Goal: Task Accomplishment & Management: Manage account settings

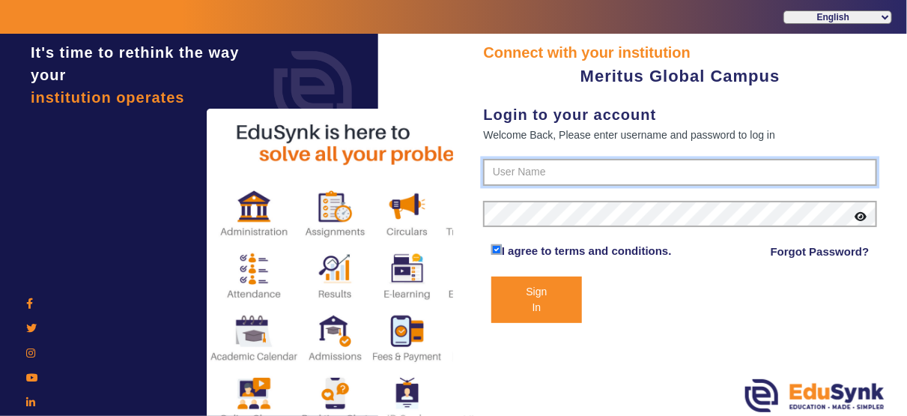
type input "8593852575"
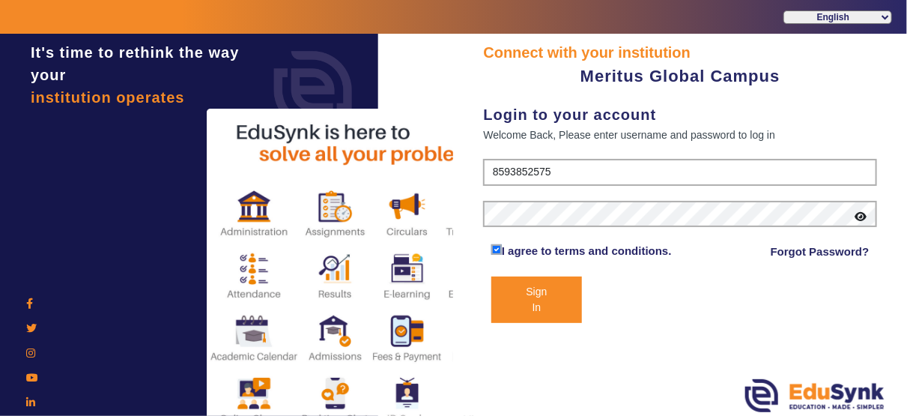
click at [527, 311] on button "Sign In" at bounding box center [536, 299] width 91 height 46
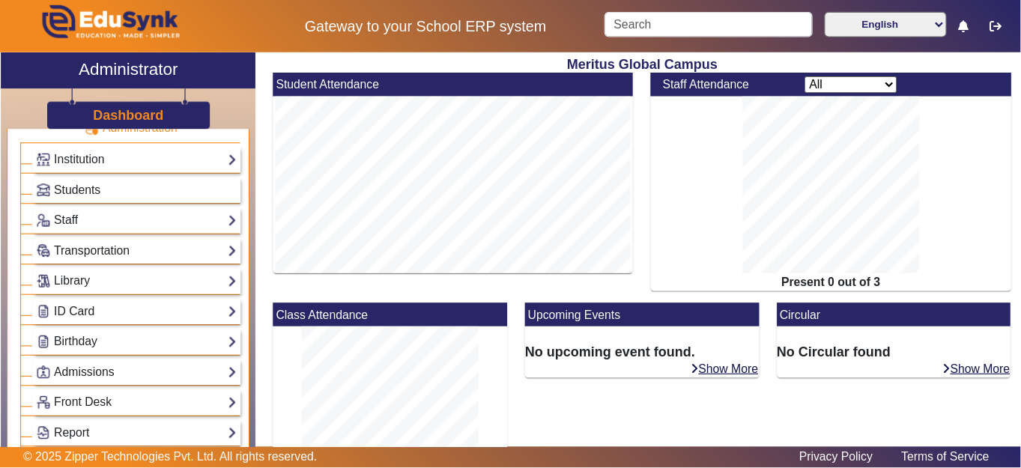
scroll to position [55, 0]
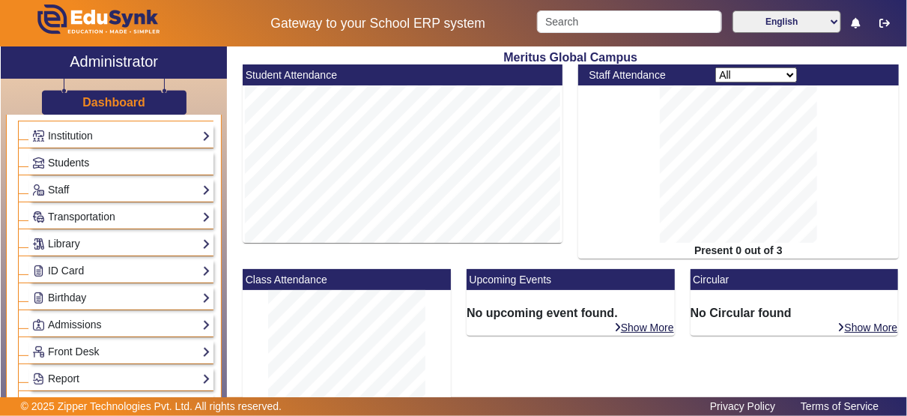
click at [136, 164] on link "Students" at bounding box center [121, 162] width 178 height 17
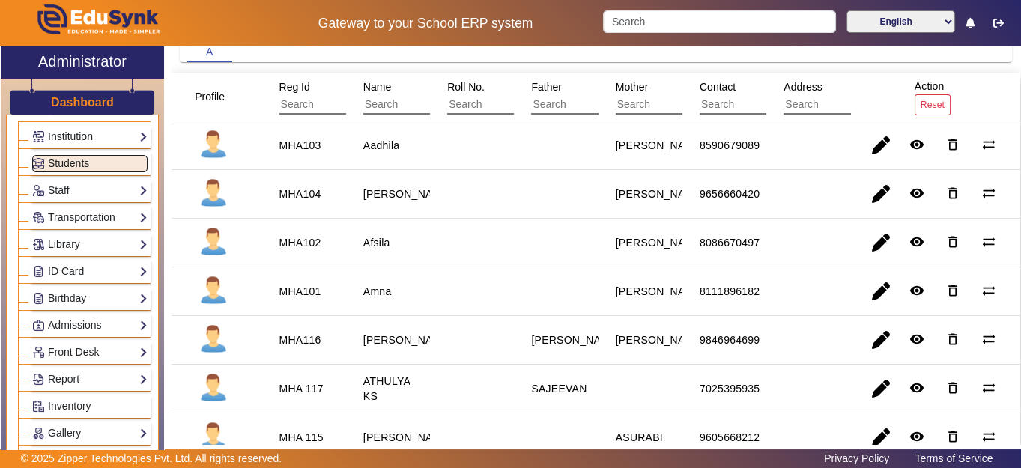
scroll to position [88, 0]
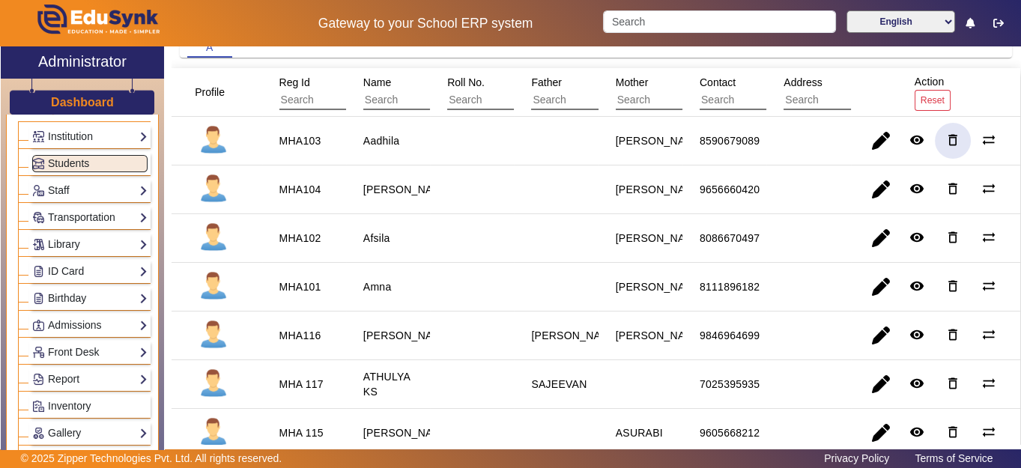
click at [906, 133] on mat-icon "delete_outline" at bounding box center [952, 140] width 15 height 15
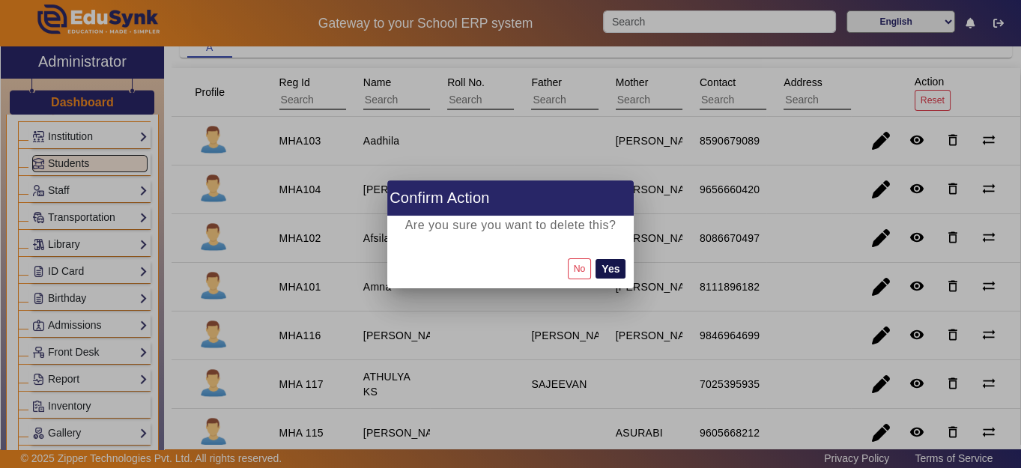
click at [607, 267] on button "Yes" at bounding box center [611, 268] width 30 height 19
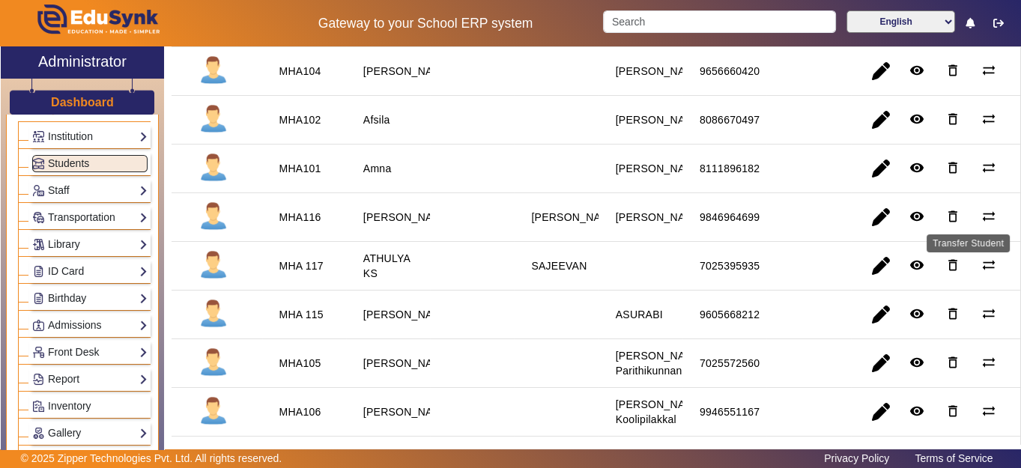
scroll to position [161, 0]
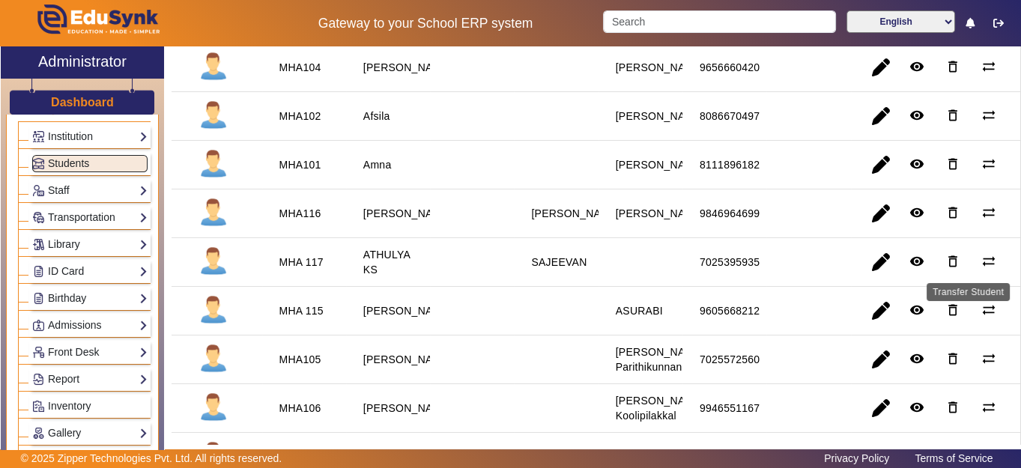
drag, startPoint x: 984, startPoint y: 240, endPoint x: 967, endPoint y: 278, distance: 40.9
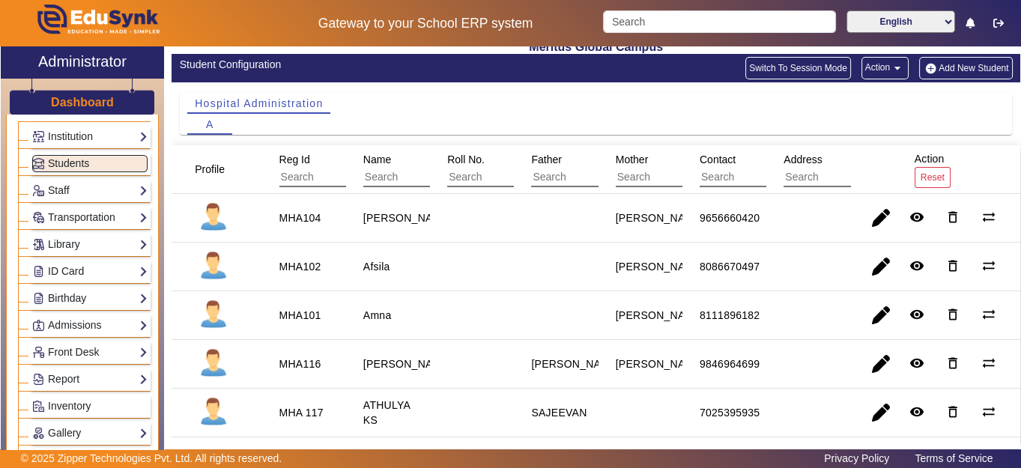
scroll to position [0, 0]
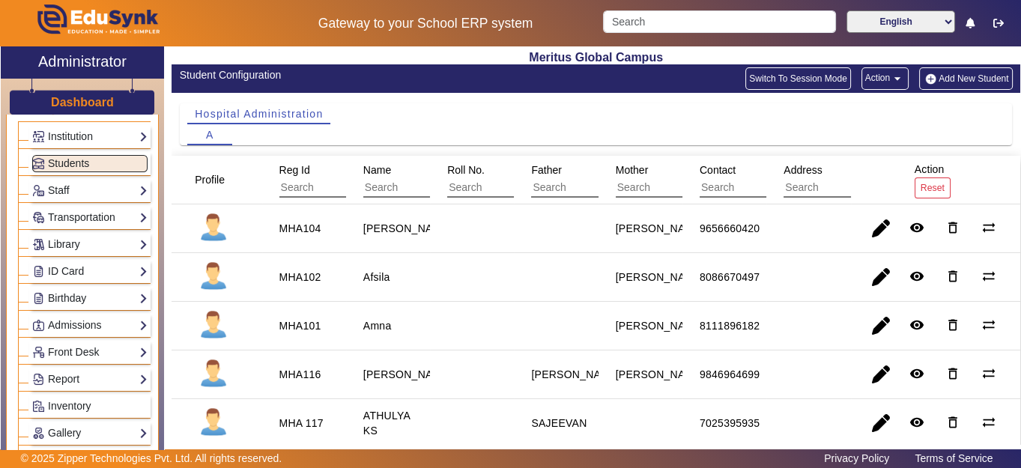
click at [906, 79] on button "Add New Student" at bounding box center [965, 78] width 93 height 22
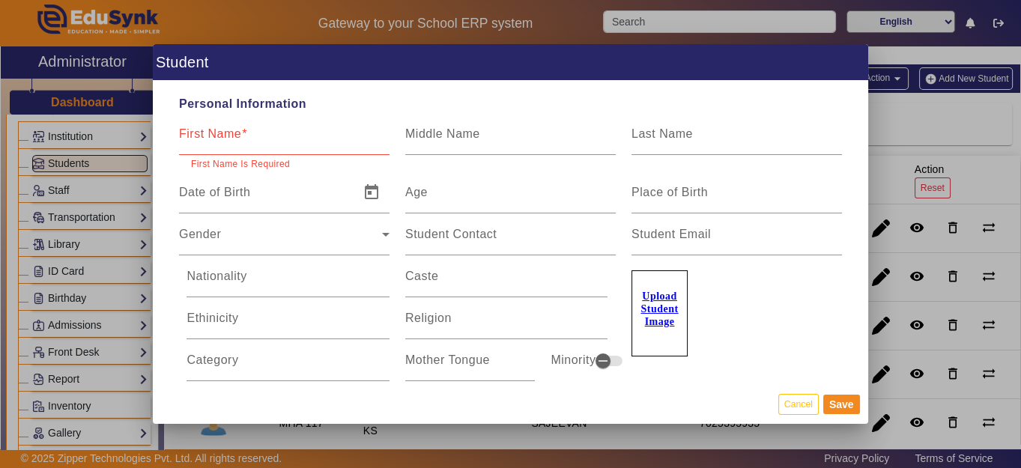
click at [906, 76] on div at bounding box center [510, 234] width 1021 height 468
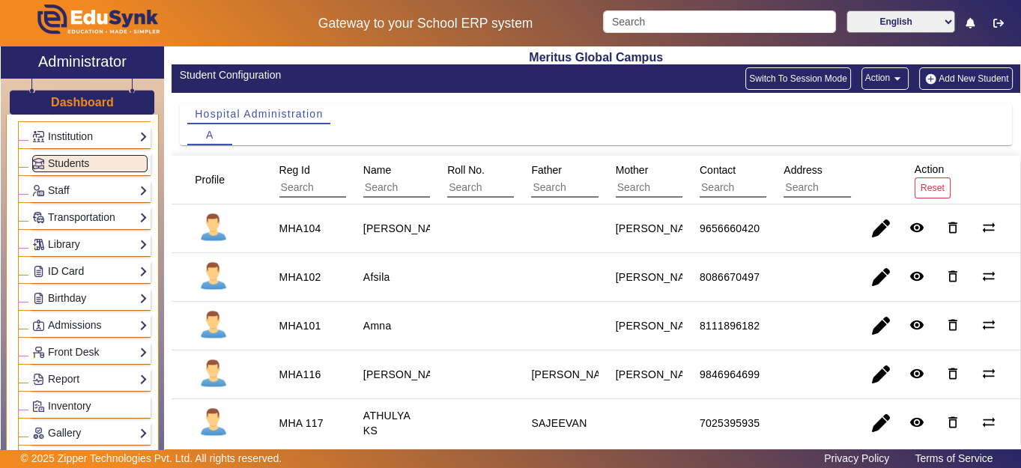
drag, startPoint x: 129, startPoint y: 255, endPoint x: 129, endPoint y: 268, distance: 12.7
click at [129, 268] on li "Administration Institution Institution Details Session Configuration Classes/Ba…" at bounding box center [84, 348] width 133 height 517
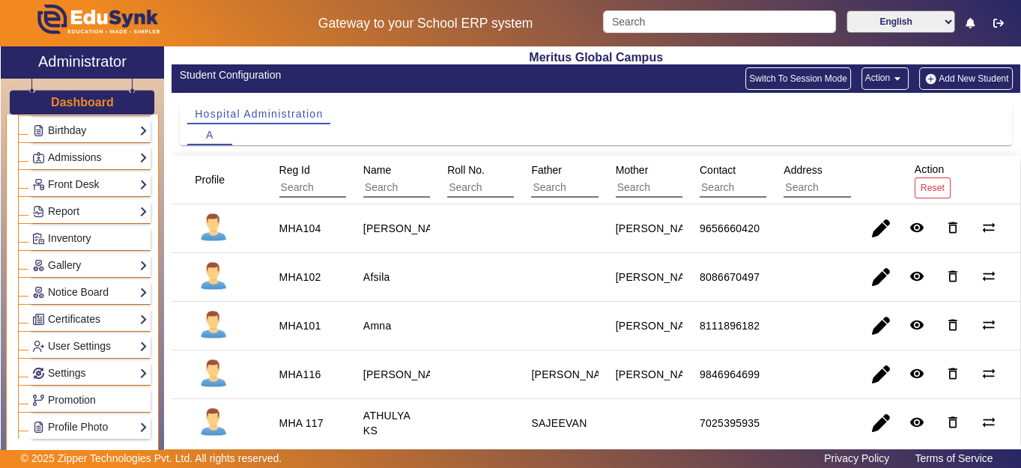
scroll to position [234, 0]
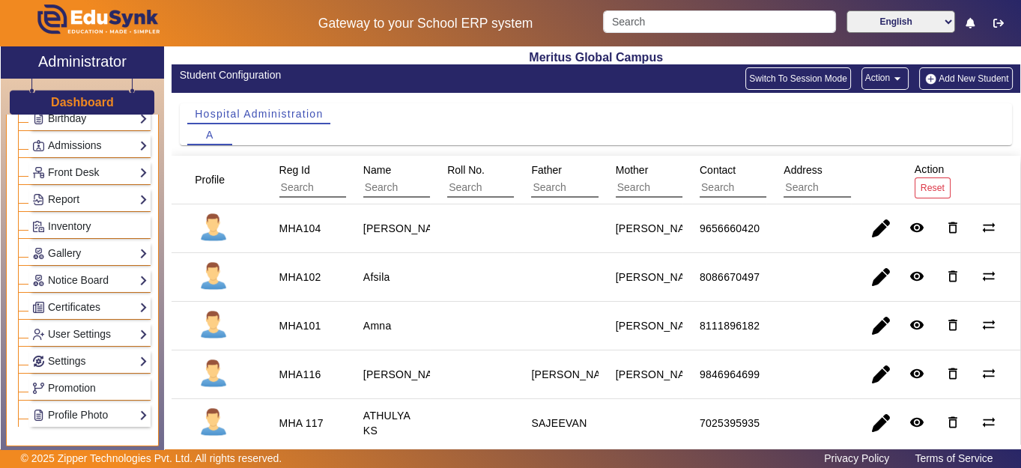
click at [140, 332] on div "User Settings Roles Users" at bounding box center [89, 334] width 121 height 23
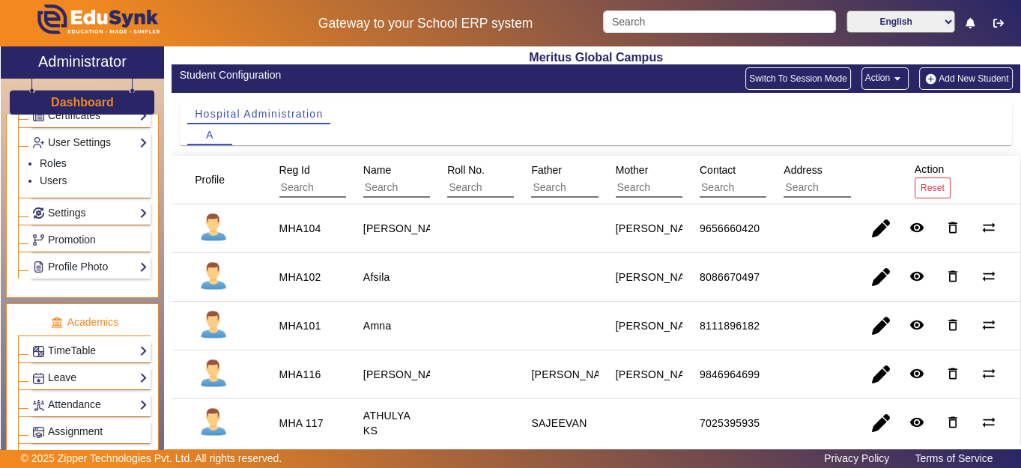
scroll to position [429, 0]
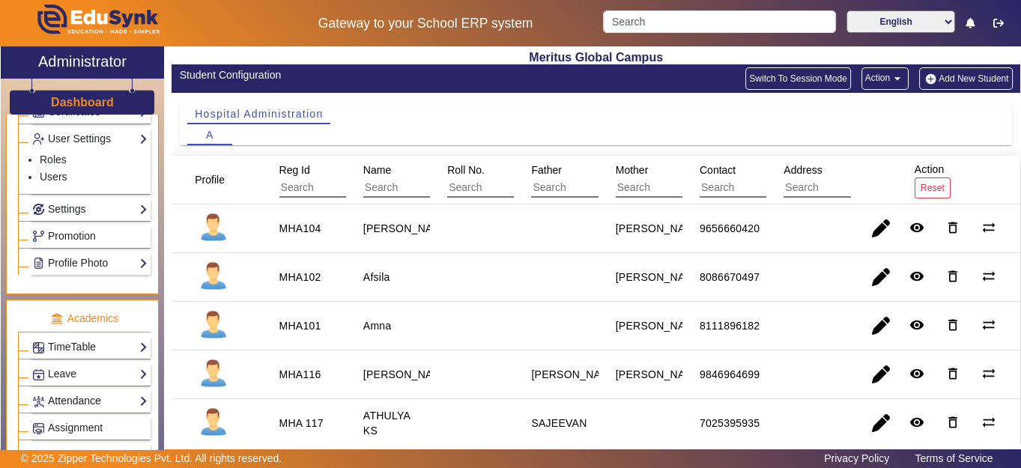
click at [86, 393] on link "Attendance" at bounding box center [89, 401] width 115 height 17
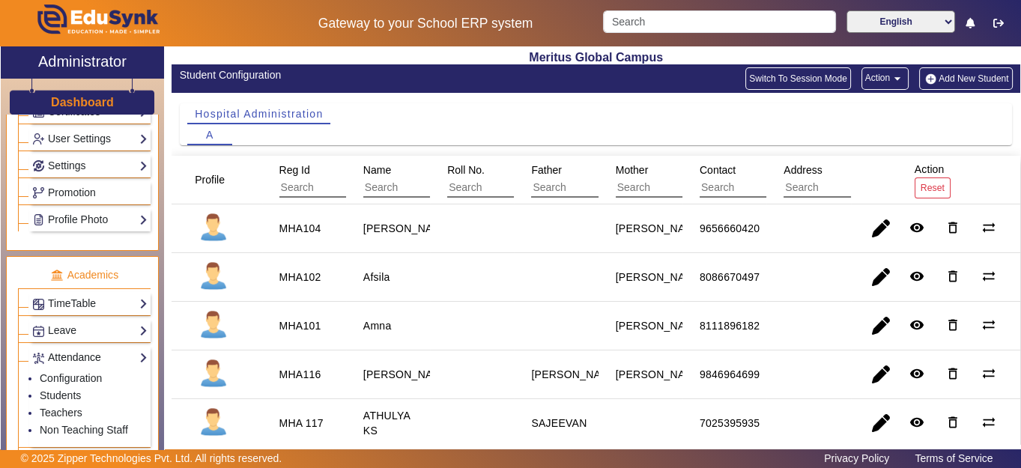
click at [86, 388] on li "Students" at bounding box center [94, 396] width 108 height 17
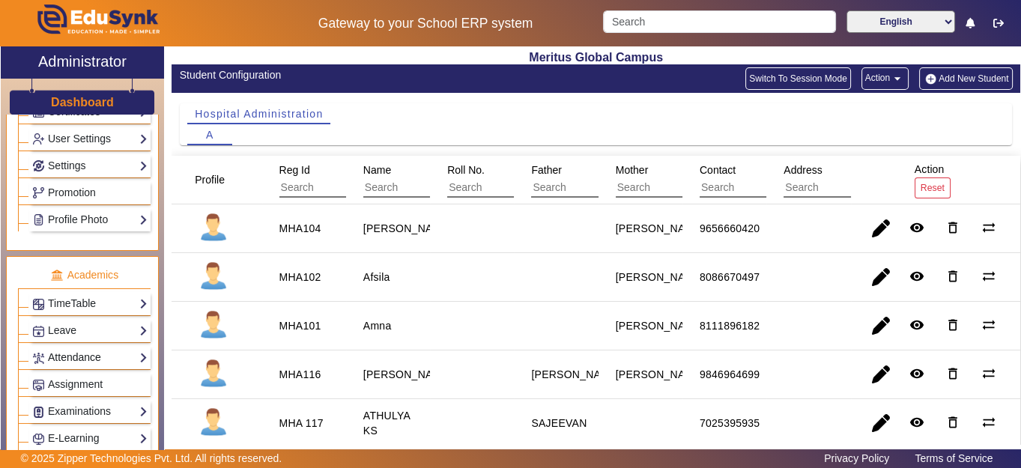
click at [76, 349] on link "Attendance" at bounding box center [89, 357] width 115 height 17
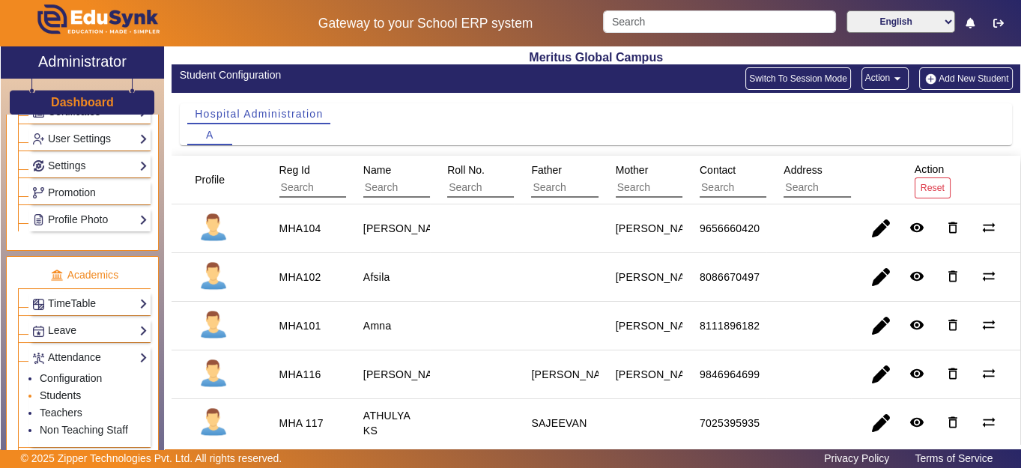
click at [78, 390] on link "Students" at bounding box center [60, 396] width 41 height 12
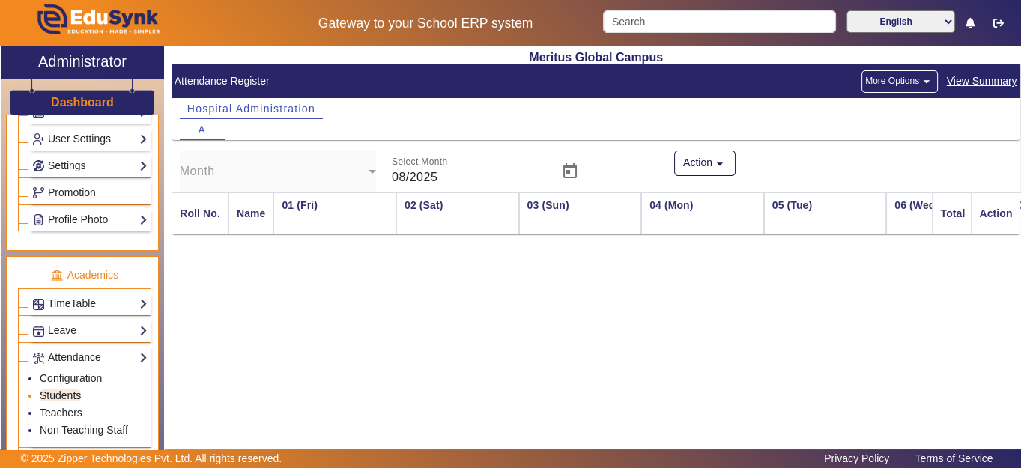
scroll to position [0, 2272]
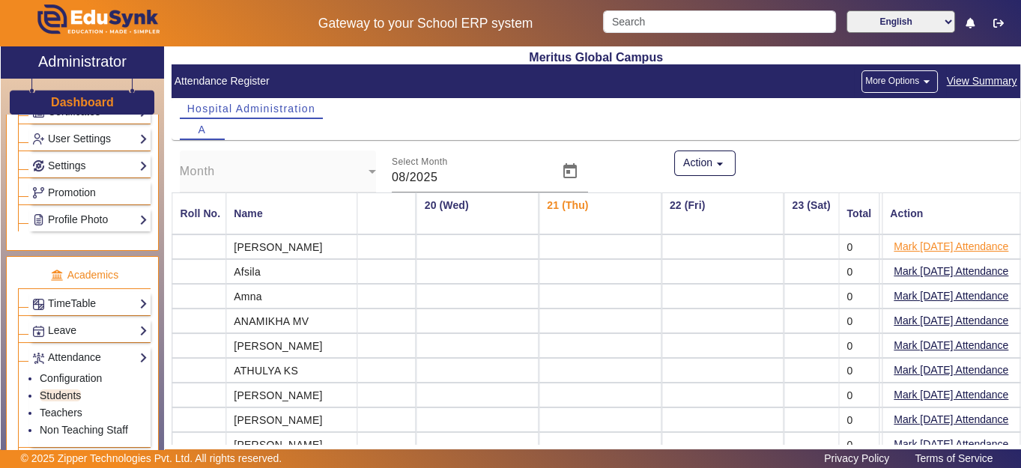
click at [892, 251] on button "Mark [DATE] Attendance" at bounding box center [951, 246] width 118 height 19
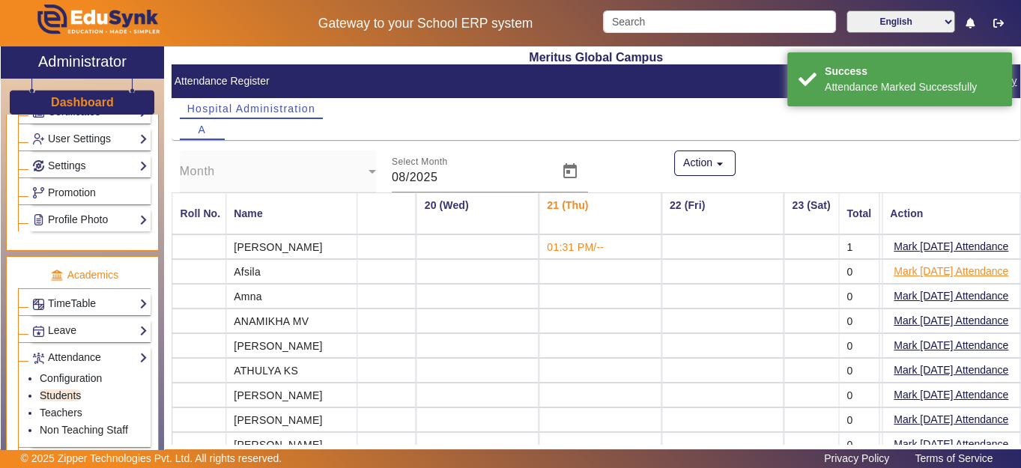
click at [892, 268] on button "Mark [DATE] Attendance" at bounding box center [951, 271] width 118 height 19
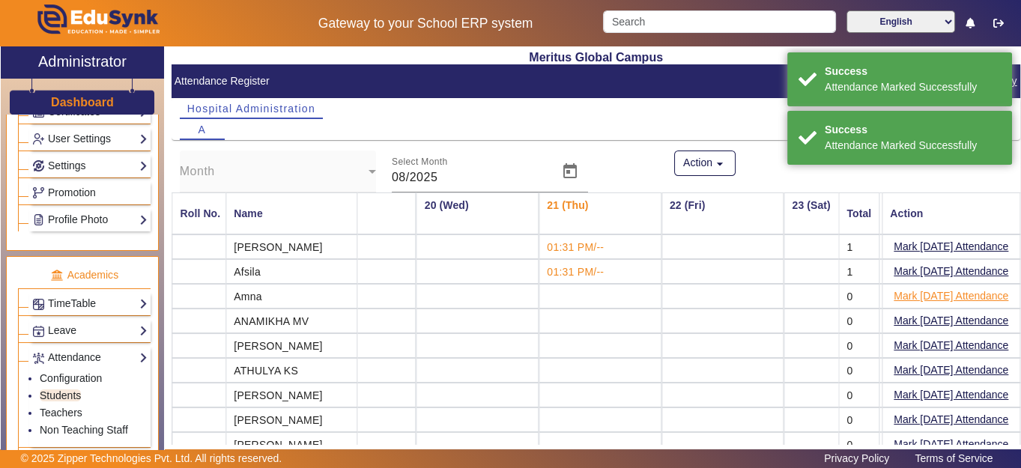
click at [892, 288] on button "Mark [DATE] Attendance" at bounding box center [951, 296] width 118 height 19
click at [892, 323] on button "Mark [DATE] Attendance" at bounding box center [951, 321] width 118 height 19
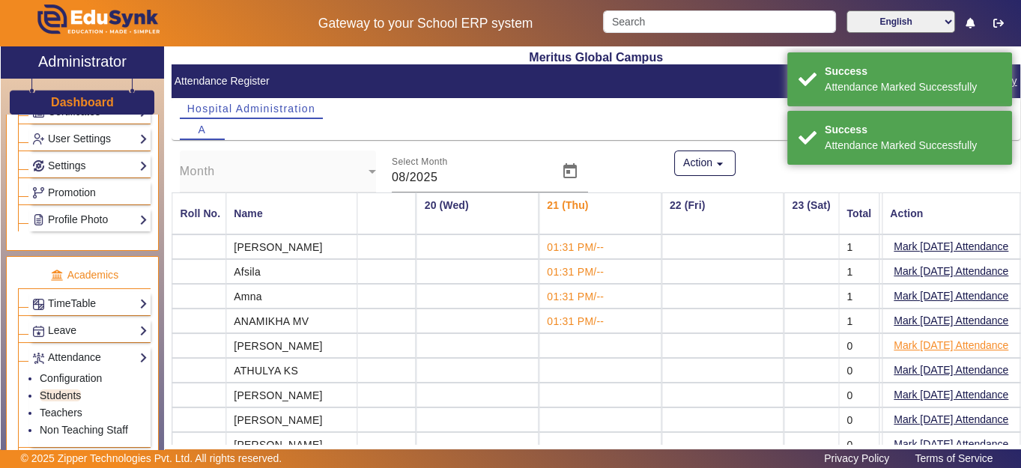
click at [892, 340] on button "Mark [DATE] Attendance" at bounding box center [951, 345] width 118 height 19
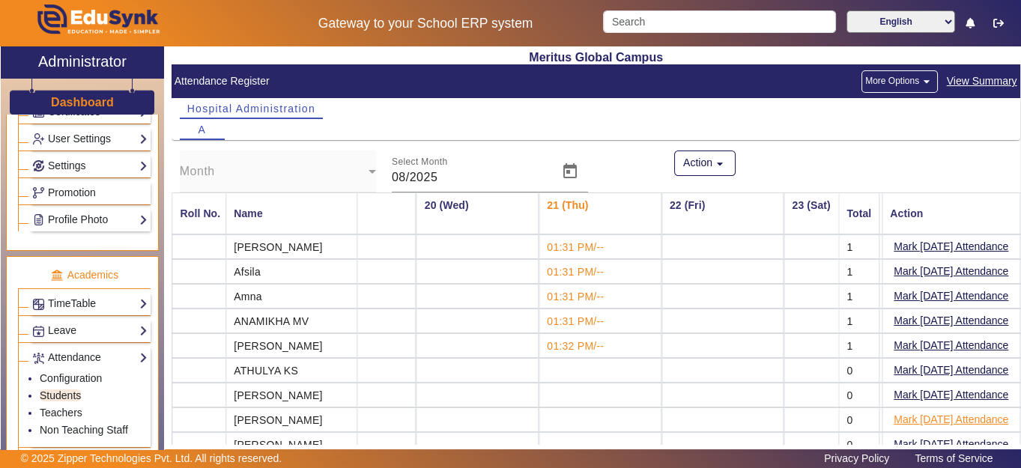
click at [892, 414] on button "Mark [DATE] Attendance" at bounding box center [951, 419] width 118 height 19
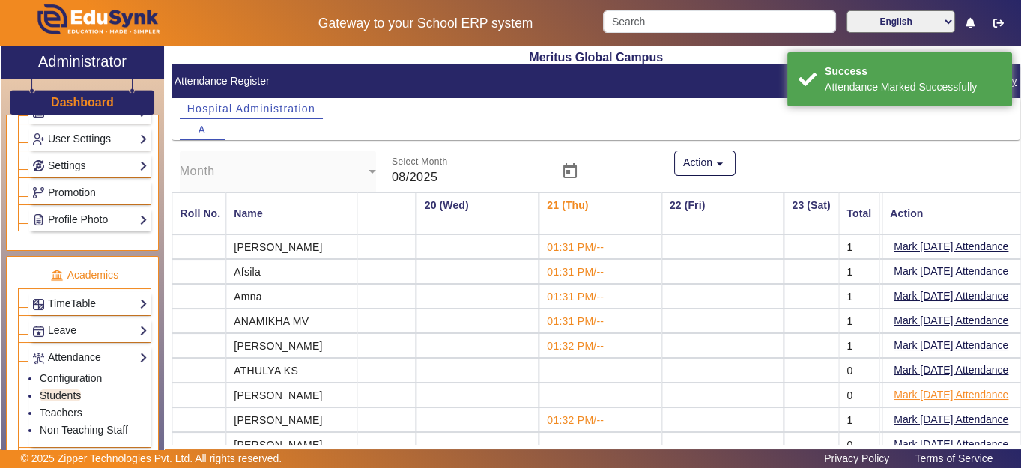
click at [892, 387] on button "Mark [DATE] Attendance" at bounding box center [951, 395] width 118 height 19
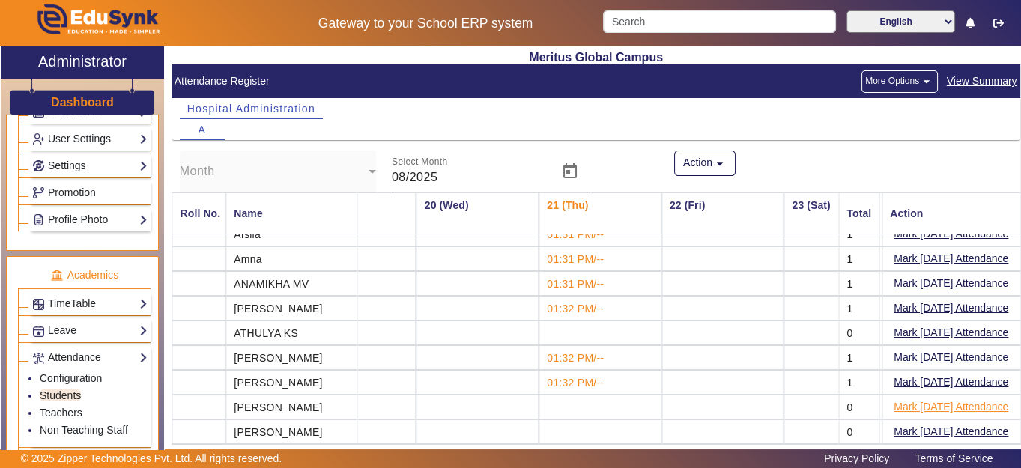
click at [899, 399] on button "Mark [DATE] Attendance" at bounding box center [951, 407] width 118 height 19
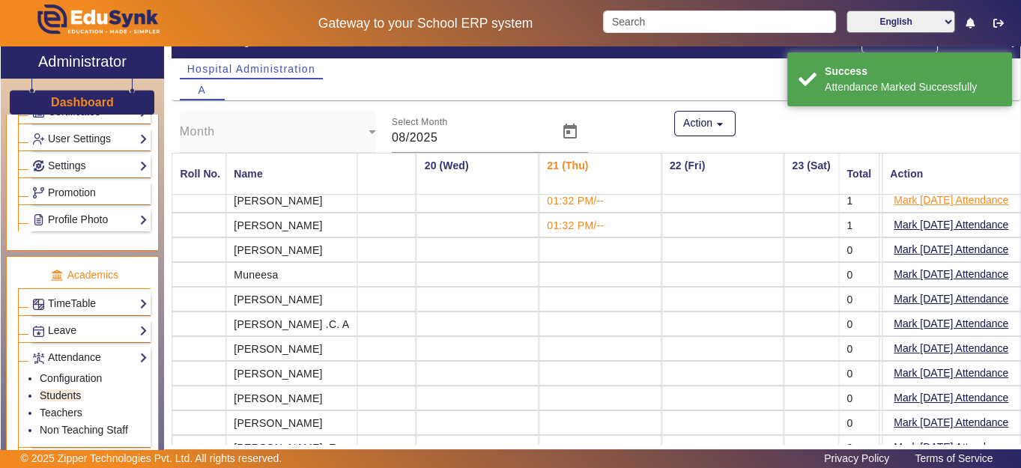
scroll to position [58, 0]
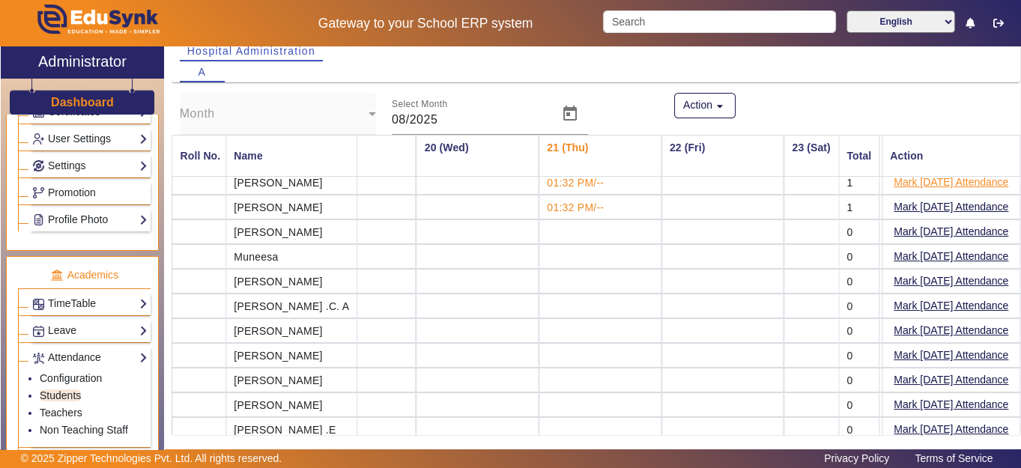
click at [906, 415] on button "Mark [DATE] Attendance" at bounding box center [951, 429] width 118 height 19
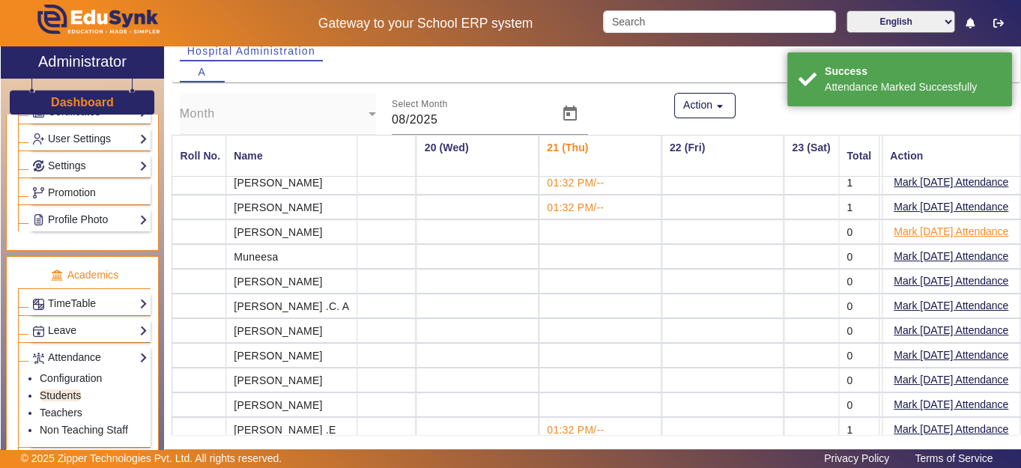
scroll to position [0, 2272]
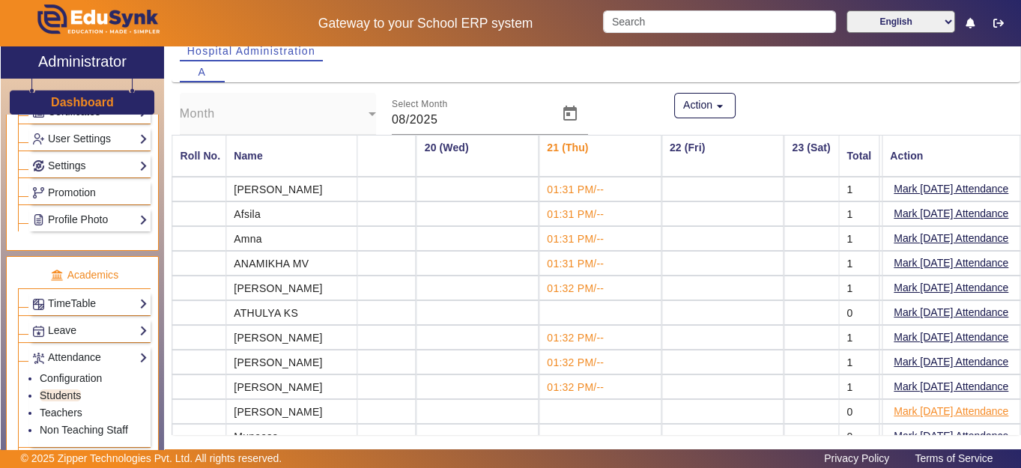
click at [892, 402] on button "Mark [DATE] Attendance" at bounding box center [951, 411] width 118 height 19
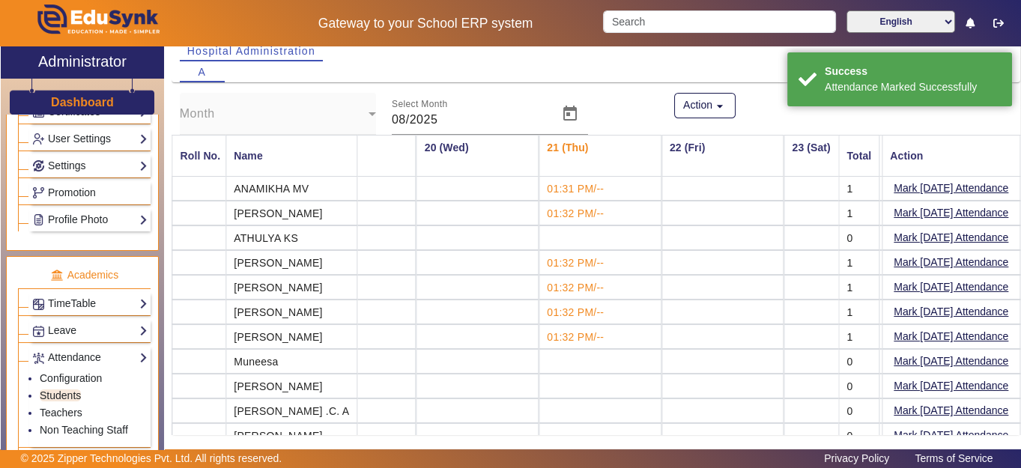
scroll to position [37, 2272]
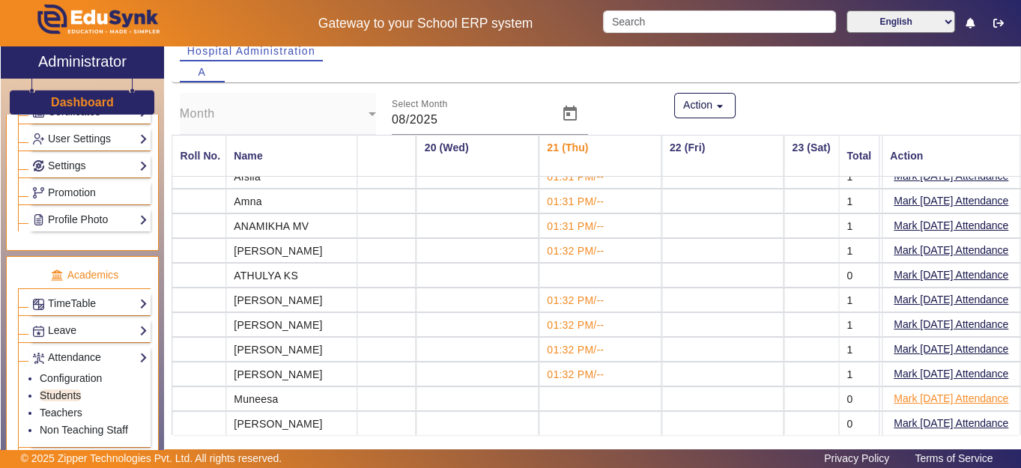
click at [906, 390] on button "Mark [DATE] Attendance" at bounding box center [951, 399] width 118 height 19
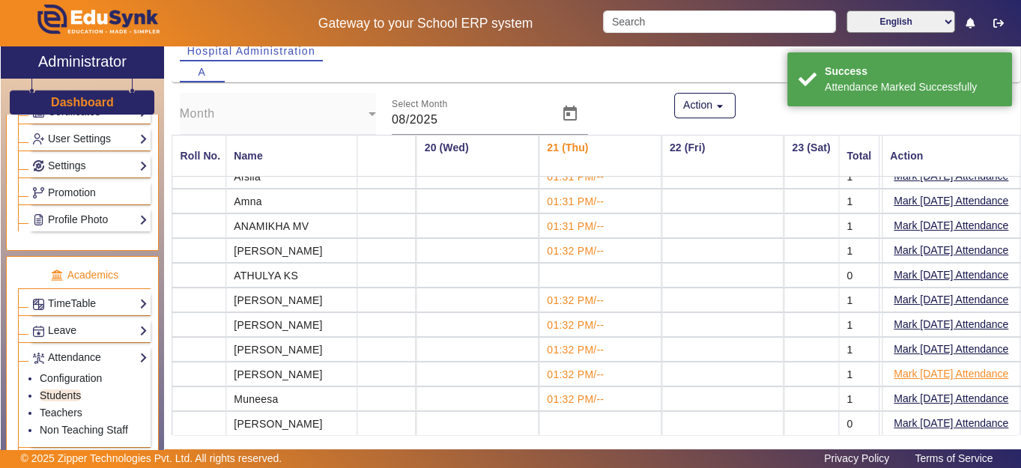
scroll to position [75, 2272]
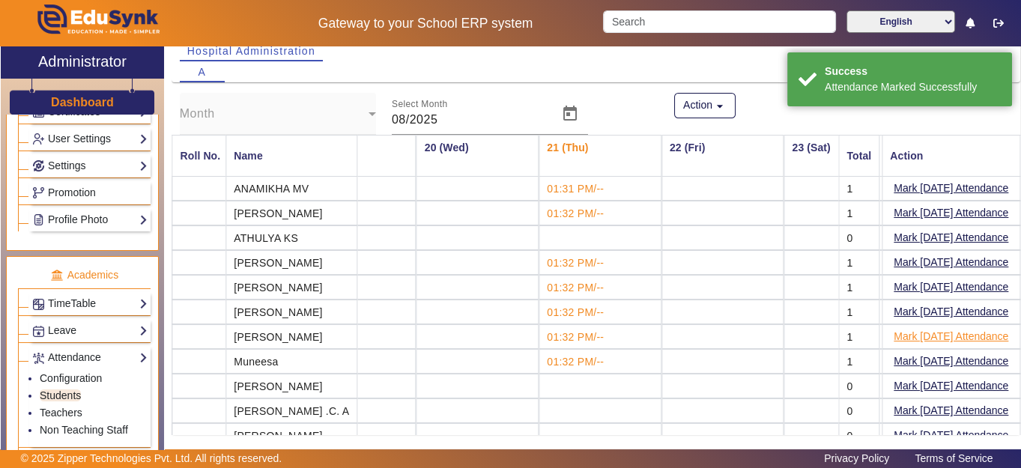
click at [906, 402] on button "Mark [DATE] Attendance" at bounding box center [951, 411] width 118 height 19
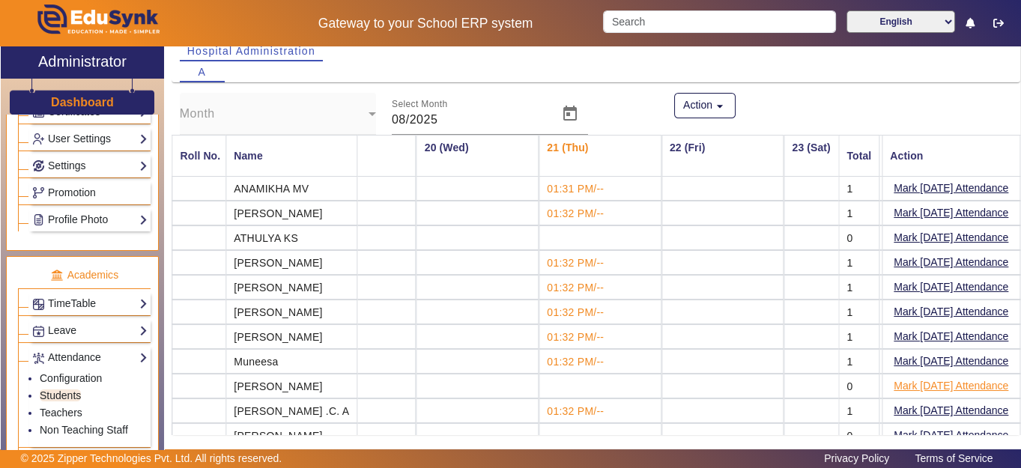
click at [906, 377] on button "Mark [DATE] Attendance" at bounding box center [951, 386] width 118 height 19
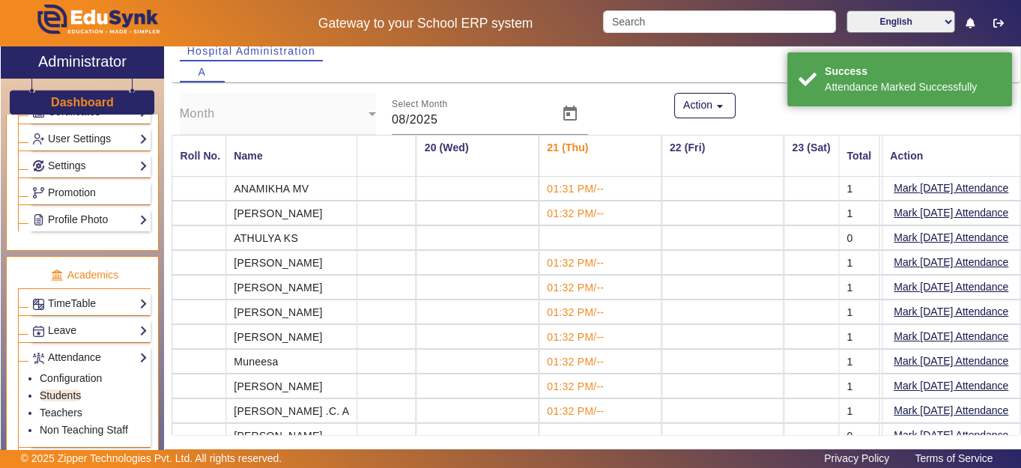
scroll to position [112, 2272]
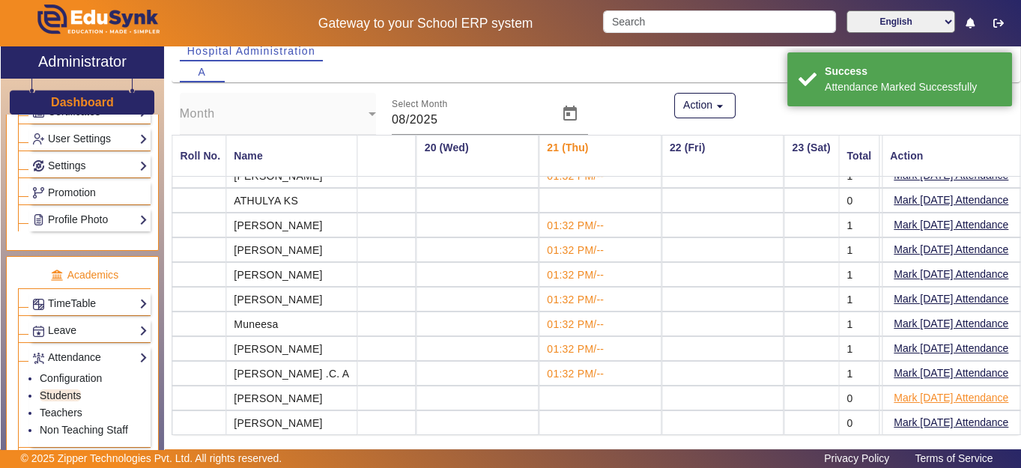
click at [906, 389] on button "Mark [DATE] Attendance" at bounding box center [951, 398] width 118 height 19
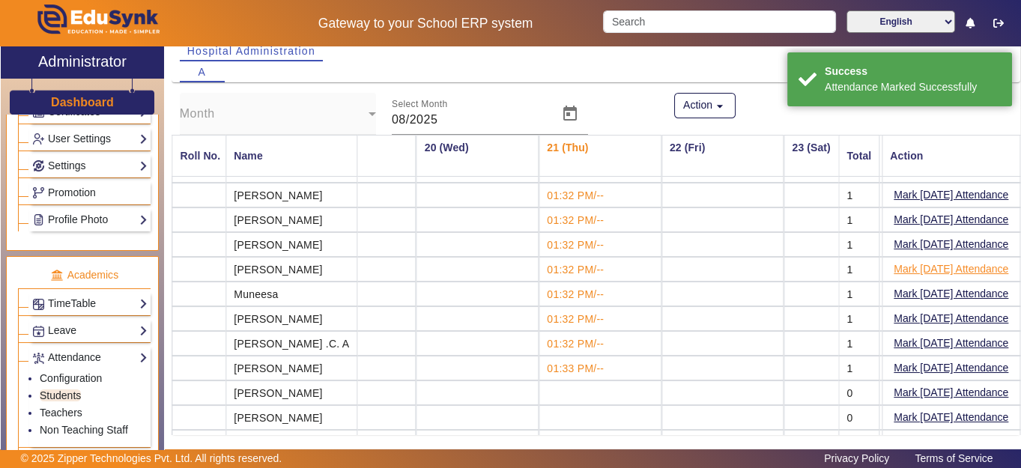
scroll to position [180, 2272]
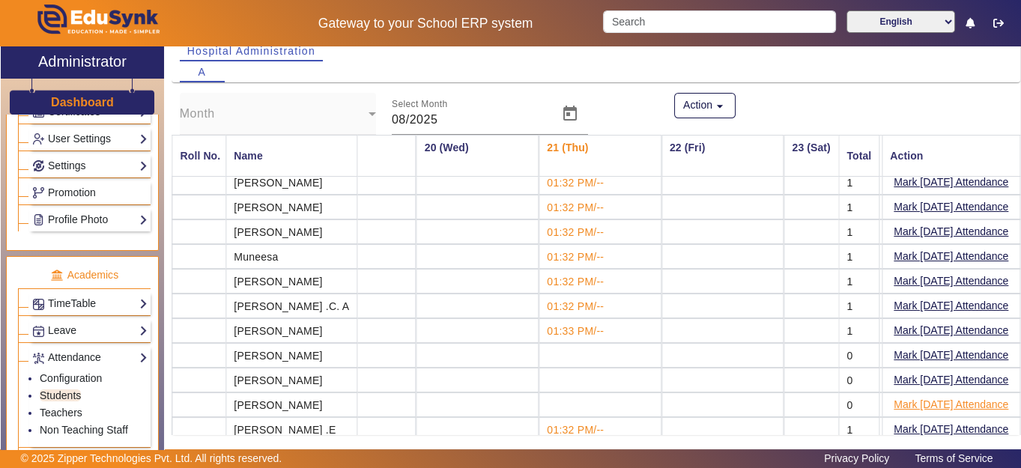
click at [892, 396] on button "Mark [DATE] Attendance" at bounding box center [951, 405] width 118 height 19
click at [892, 346] on button "Mark [DATE] Attendance" at bounding box center [951, 355] width 118 height 19
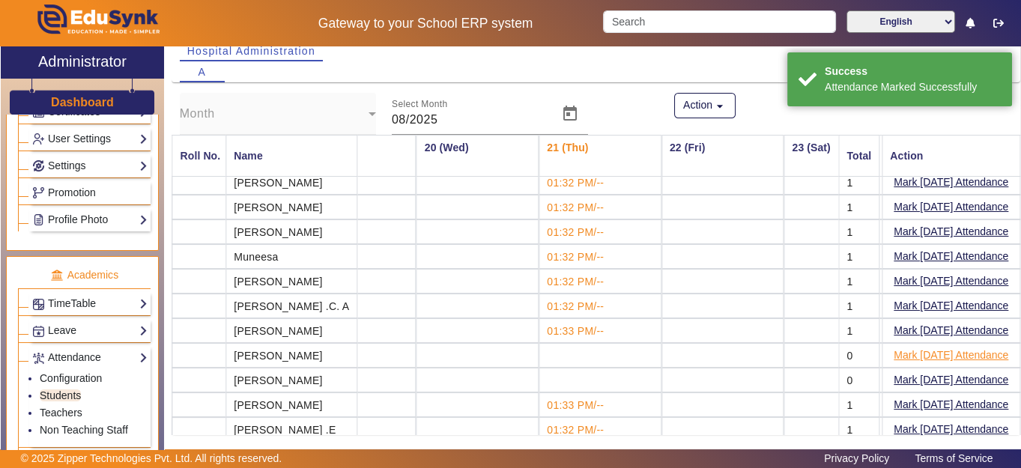
scroll to position [0, 2272]
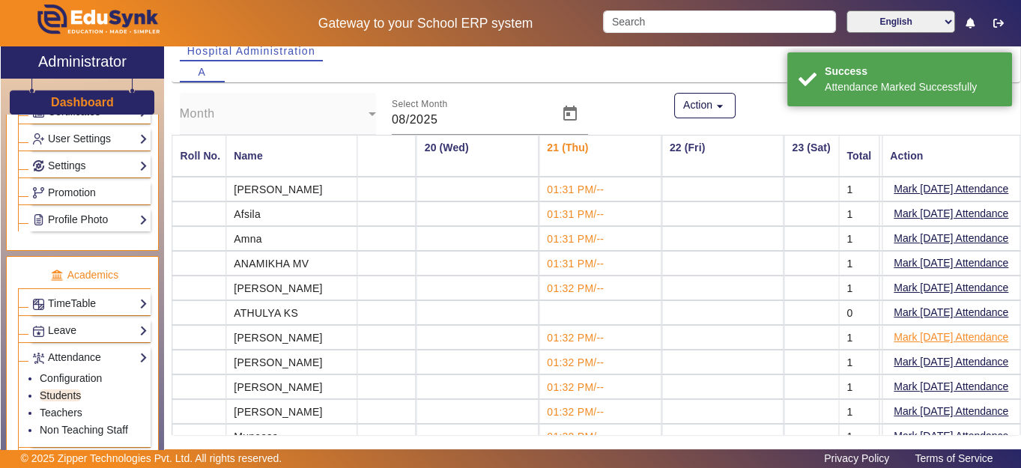
click at [892, 328] on button "Mark [DATE] Attendance" at bounding box center [951, 337] width 118 height 19
click at [897, 312] on button "Mark [DATE] Attendance" at bounding box center [951, 312] width 118 height 19
